Goal: Information Seeking & Learning: Learn about a topic

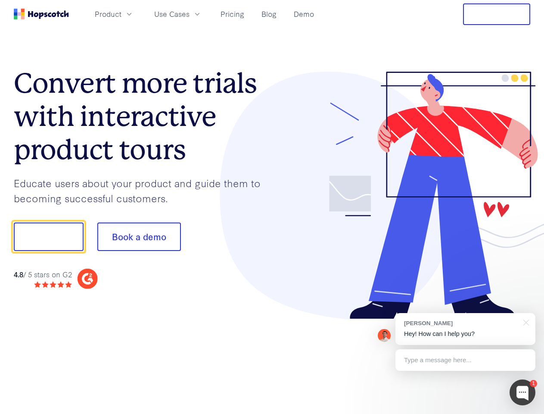
click at [272, 207] on div at bounding box center [401, 196] width 259 height 248
click at [122, 14] on span "Product" at bounding box center [108, 14] width 27 height 11
click at [190, 14] on span "Use Cases" at bounding box center [171, 14] width 35 height 11
click at [497, 14] on button "Free Trial" at bounding box center [496, 14] width 67 height 22
click at [48, 237] on button "Show me!" at bounding box center [49, 236] width 70 height 28
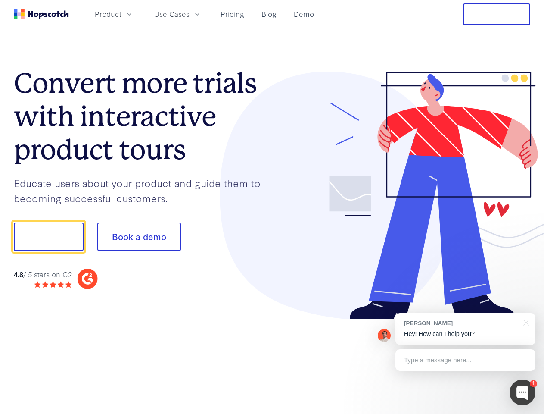
click at [139, 237] on button "Book a demo" at bounding box center [139, 236] width 84 height 28
click at [523, 392] on div at bounding box center [523, 392] width 26 height 26
click at [465, 329] on div "[PERSON_NAME] Hey! How can I help you?" at bounding box center [466, 329] width 140 height 32
click at [525, 321] on div at bounding box center [455, 235] width 162 height 287
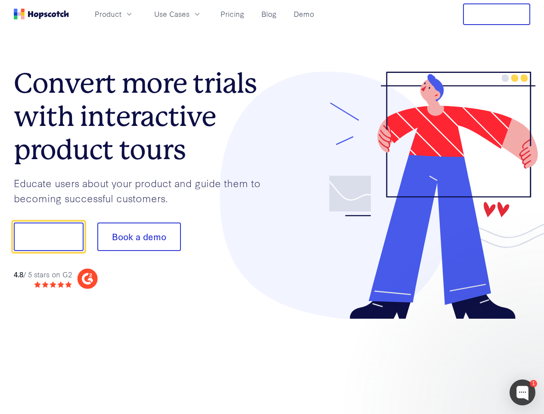
click at [465, 360] on div at bounding box center [455, 293] width 162 height 172
